Goal: Transaction & Acquisition: Download file/media

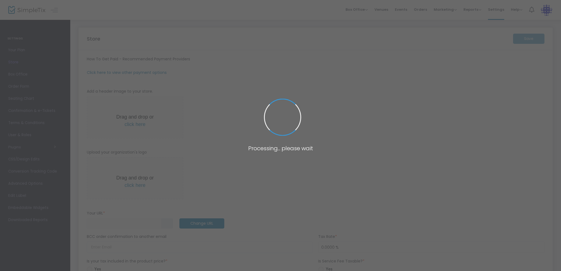
type input "[URL]"
type input "[EMAIL_ADDRESS][DOMAIN_NAME]"
type input "7.0000 %"
radio input "true"
type input "Command Decisions Wargames Center"
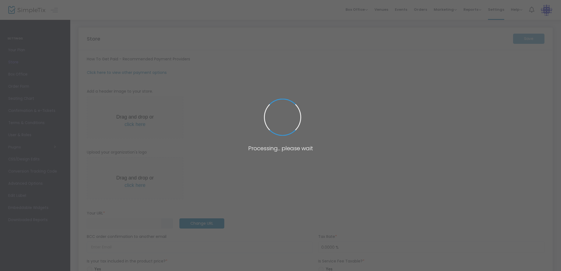
type input "[PHONE_NUMBER]"
type input "[DOMAIN_NAME][URL]"
type input "(UTC-05:00) Eastern Time ([GEOGRAPHIC_DATA] & [GEOGRAPHIC_DATA])"
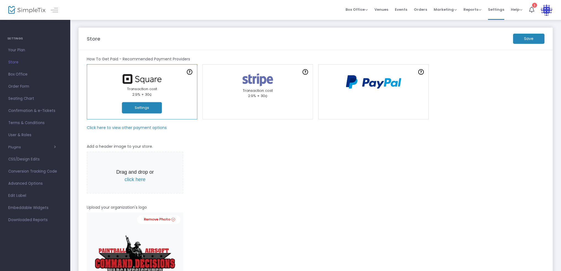
click at [31, 10] on img at bounding box center [26, 10] width 37 height 8
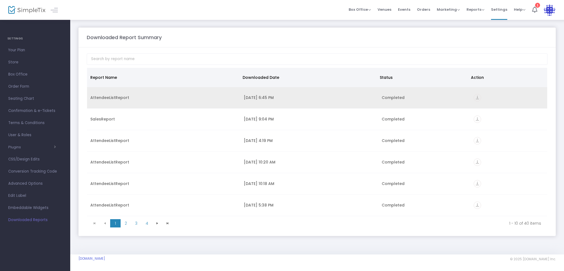
click at [475, 99] on icon "vertical_align_bottom" at bounding box center [477, 97] width 7 height 7
